Goal: Obtain resource: Download file/media

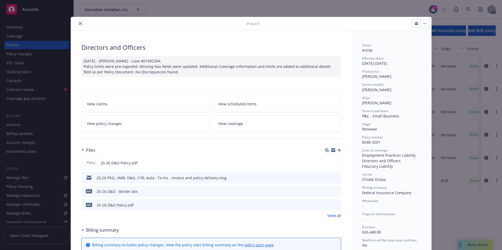
click at [79, 24] on icon "close" at bounding box center [80, 23] width 3 height 3
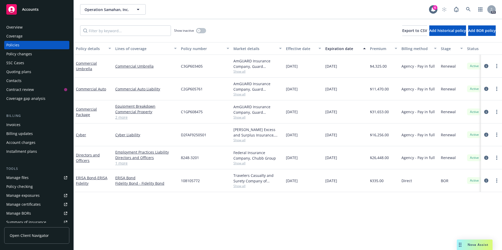
click at [23, 28] on div "Overview" at bounding box center [36, 27] width 61 height 8
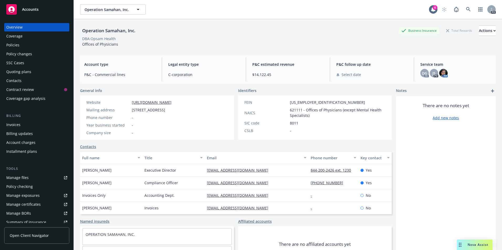
click at [22, 31] on div "Overview" at bounding box center [14, 27] width 16 height 8
click at [39, 9] on div "Accounts" at bounding box center [36, 9] width 61 height 10
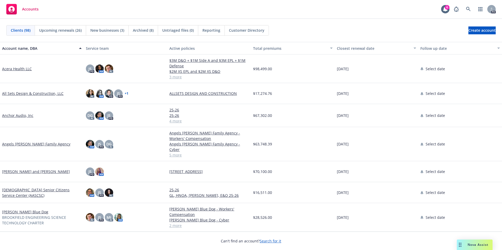
click at [20, 115] on link "Anchor Audio, Inc" at bounding box center [17, 116] width 31 height 6
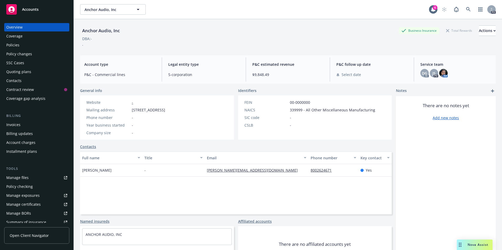
click at [19, 47] on div "Policies" at bounding box center [36, 45] width 61 height 8
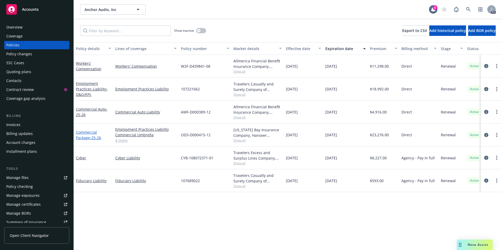
click at [88, 137] on link "Commercial Package - 25-26" at bounding box center [88, 135] width 25 height 10
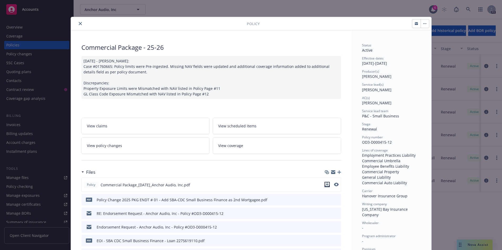
click at [325, 185] on icon "download file" at bounding box center [327, 185] width 4 height 4
